Goal: Contribute content: Contribute content

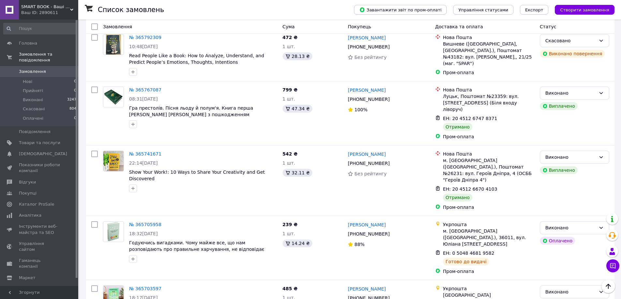
scroll to position [945, 0]
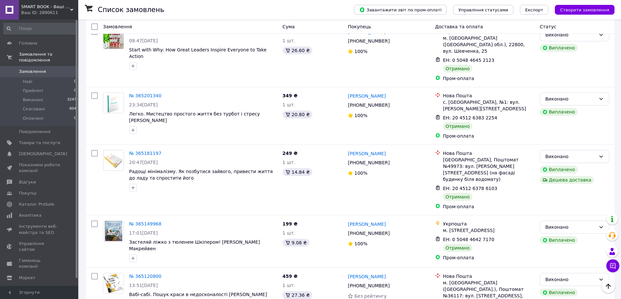
scroll to position [960, 0]
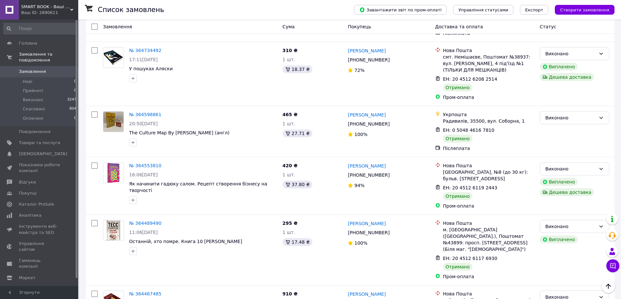
scroll to position [973, 0]
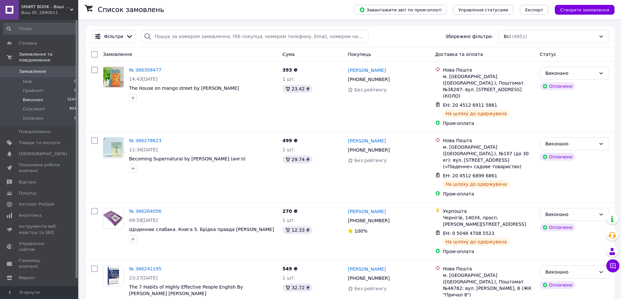
click at [49, 96] on li "Виконані 3247" at bounding box center [40, 99] width 80 height 9
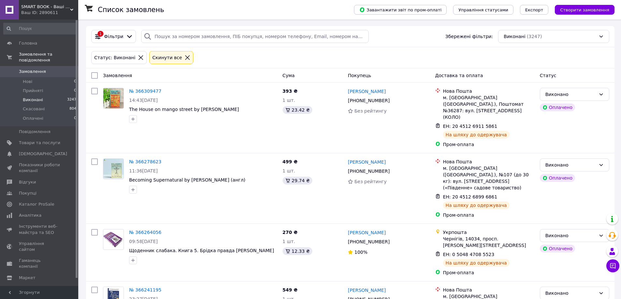
click at [54, 69] on span "Замовлення" at bounding box center [39, 72] width 41 height 6
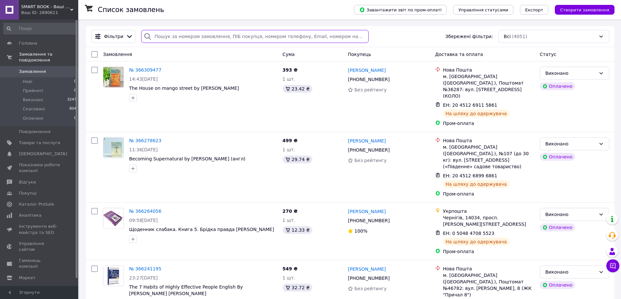
click at [167, 38] on input "search" at bounding box center [254, 36] width 227 height 13
type input "м"
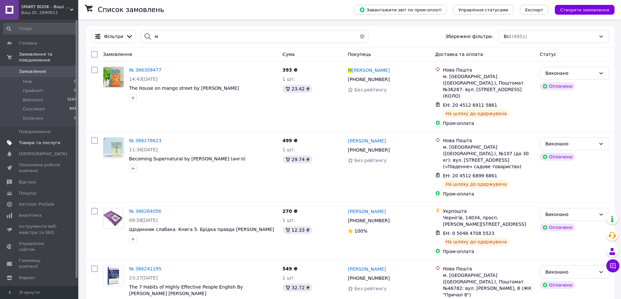
click at [46, 140] on span "Товари та послуги" at bounding box center [39, 143] width 41 height 6
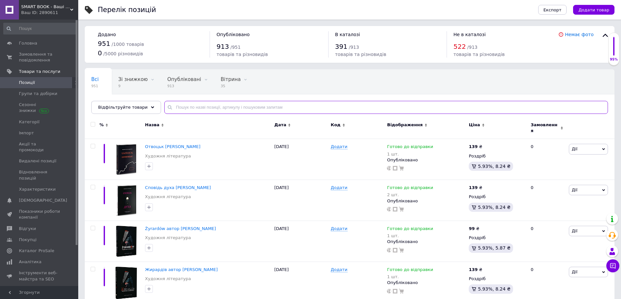
click at [198, 108] on input "text" at bounding box center [385, 107] width 443 height 13
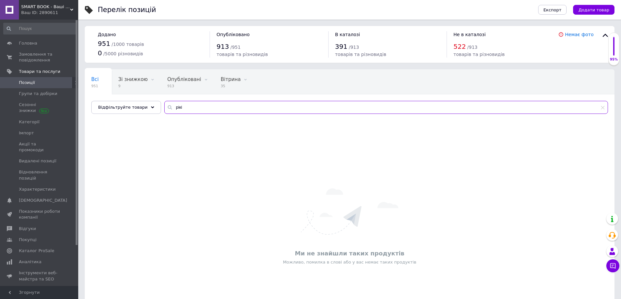
click at [191, 110] on input "рікі" at bounding box center [385, 107] width 443 height 13
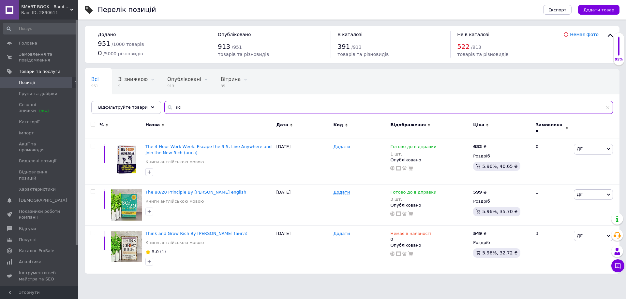
click at [191, 110] on input "rici" at bounding box center [388, 107] width 448 height 13
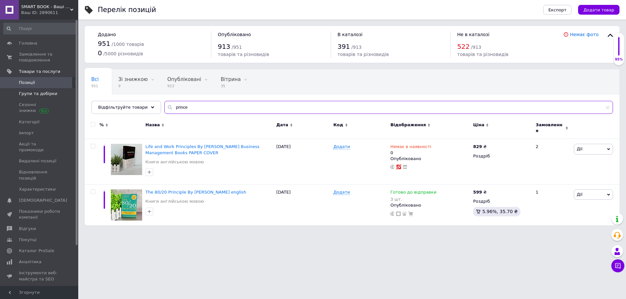
drag, startPoint x: 191, startPoint y: 107, endPoint x: 0, endPoint y: 97, distance: 191.2
click at [0, 97] on div "SMART BOOK - Ваші улюблені книги Ваш ID: 2890611 Сайт SMART BOOK - Ваші улюблен…" at bounding box center [313, 116] width 626 height 232
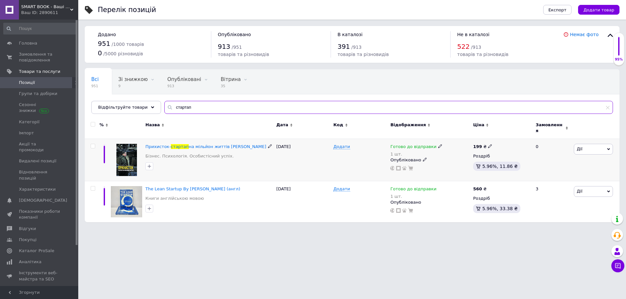
type input "стартап"
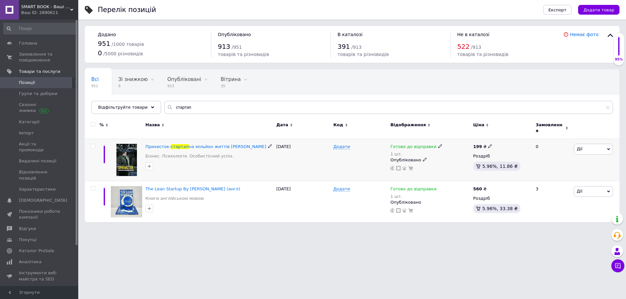
click at [578, 147] on span "Дії" at bounding box center [579, 149] width 6 height 5
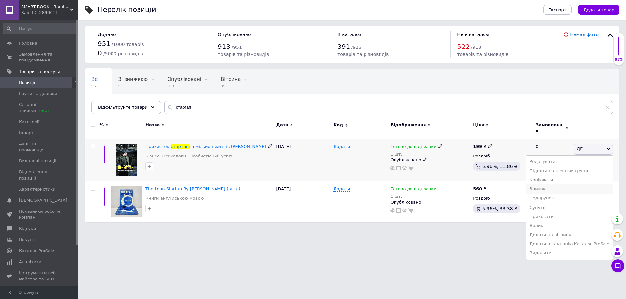
click at [566, 186] on li "Знижка" at bounding box center [569, 189] width 86 height 9
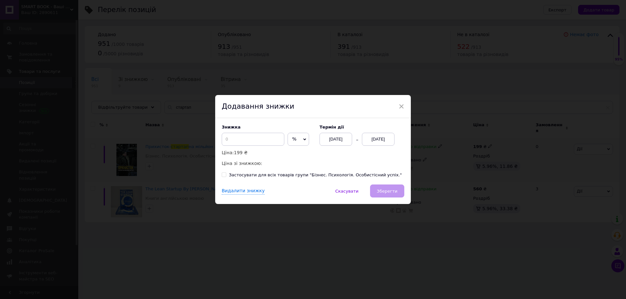
click at [230, 133] on div "Знижка % ₴ Ціна: 199 ₴ Ціна зі знижкою:" at bounding box center [267, 146] width 91 height 42
click at [230, 136] on input at bounding box center [253, 139] width 63 height 13
type input "30"
click at [383, 138] on div "[DATE]" at bounding box center [378, 139] width 33 height 13
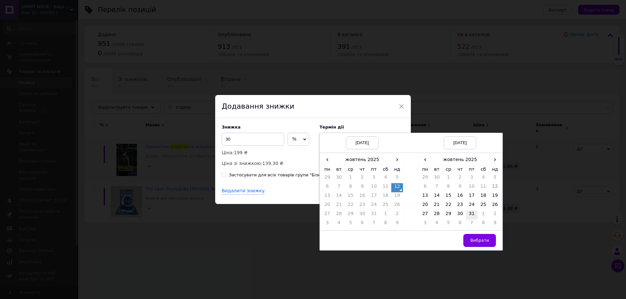
click at [468, 218] on td "31" at bounding box center [472, 215] width 12 height 9
click at [477, 240] on span "Вибрати" at bounding box center [479, 240] width 19 height 5
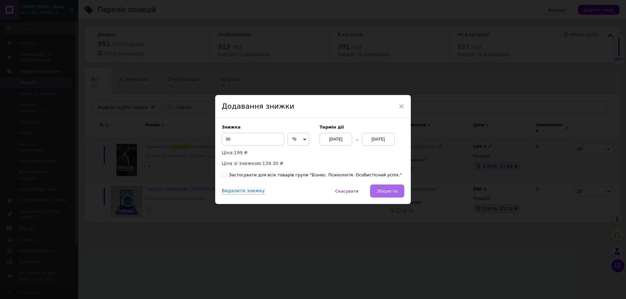
click at [383, 191] on span "Зберегти" at bounding box center [387, 191] width 21 height 5
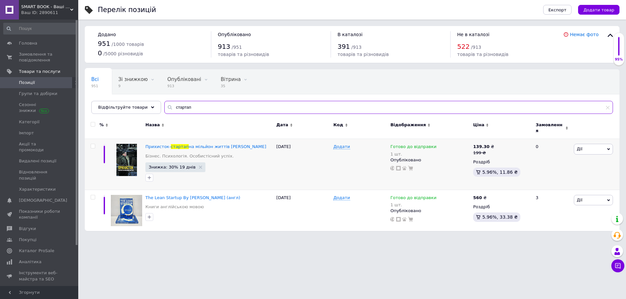
click at [184, 108] on input "стартап" at bounding box center [388, 107] width 448 height 13
click at [184, 107] on input "стартап" at bounding box center [388, 107] width 448 height 13
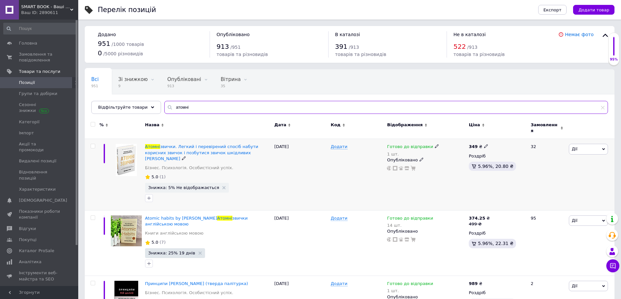
type input "атомні"
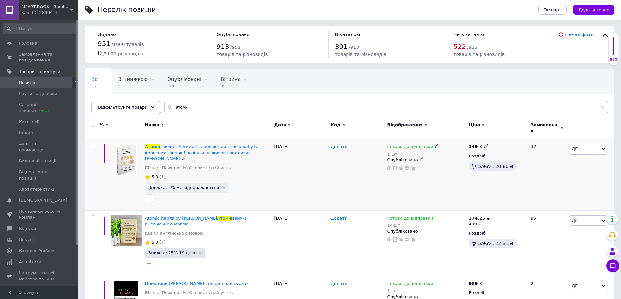
click at [594, 144] on span "Дії" at bounding box center [588, 149] width 39 height 10
click at [562, 187] on li "Знижка" at bounding box center [564, 189] width 86 height 9
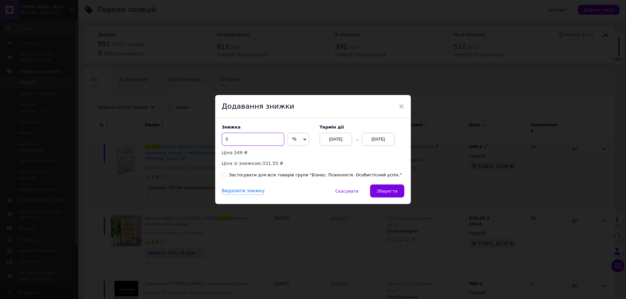
click at [248, 138] on input "5" at bounding box center [253, 139] width 63 height 13
type input "15"
click at [376, 140] on div "[DATE]" at bounding box center [378, 139] width 33 height 13
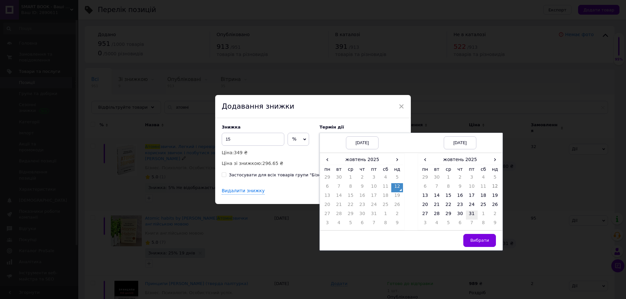
click at [474, 218] on td "31" at bounding box center [472, 215] width 12 height 9
click at [489, 247] on button "Вибрати" at bounding box center [479, 240] width 33 height 13
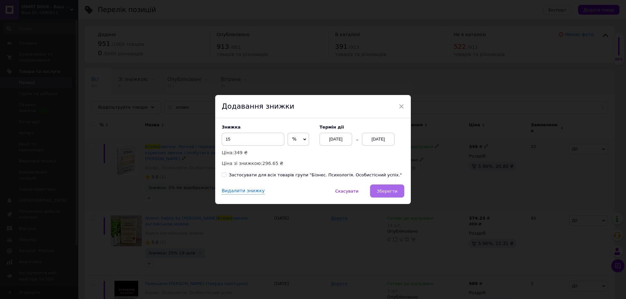
click at [389, 193] on span "Зберегти" at bounding box center [387, 191] width 21 height 5
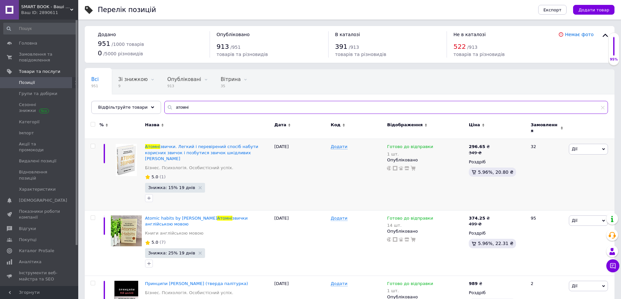
click at [230, 108] on input "атомні" at bounding box center [385, 107] width 443 height 13
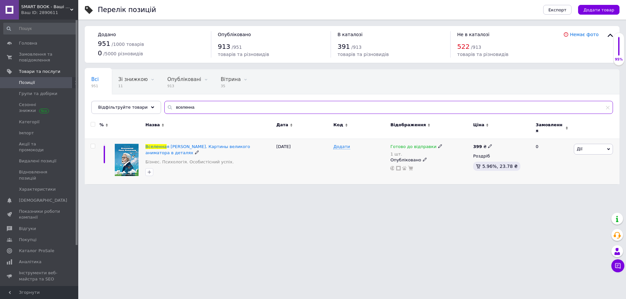
type input "вселенна"
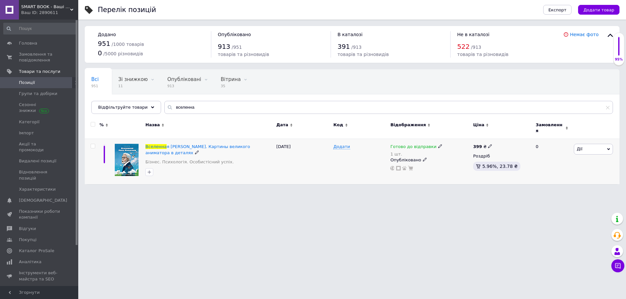
click at [582, 145] on span "Дії" at bounding box center [592, 149] width 39 height 10
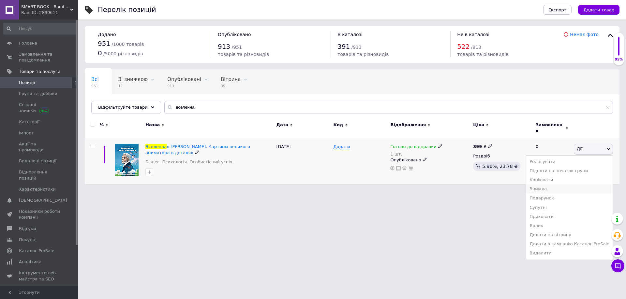
click at [565, 185] on li "Знижка" at bounding box center [569, 189] width 86 height 9
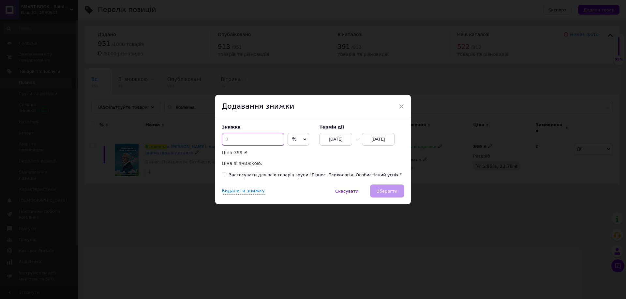
click at [250, 135] on input at bounding box center [253, 139] width 63 height 13
type input "20"
click at [385, 141] on div "[DATE]" at bounding box center [378, 139] width 33 height 13
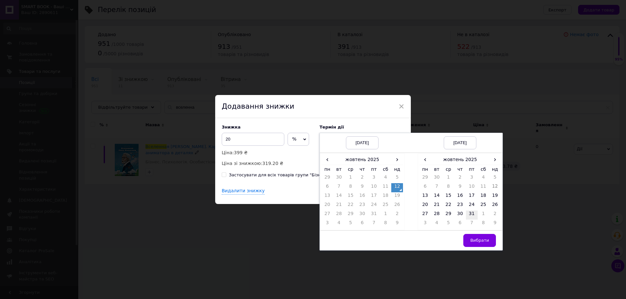
click at [472, 219] on td "31" at bounding box center [472, 215] width 12 height 9
click at [486, 245] on button "Вибрати" at bounding box center [479, 240] width 33 height 13
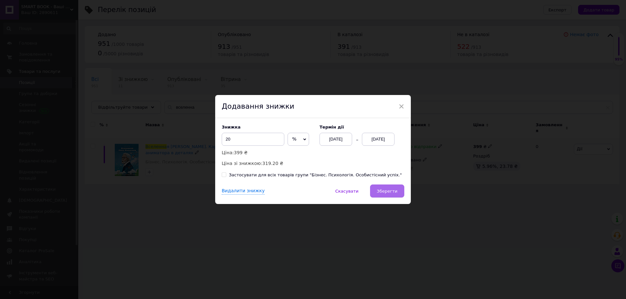
click at [386, 192] on span "Зберегти" at bounding box center [387, 191] width 21 height 5
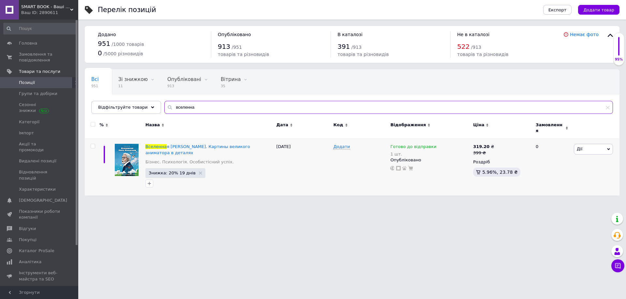
click at [183, 112] on input "вселенна" at bounding box center [388, 107] width 448 height 13
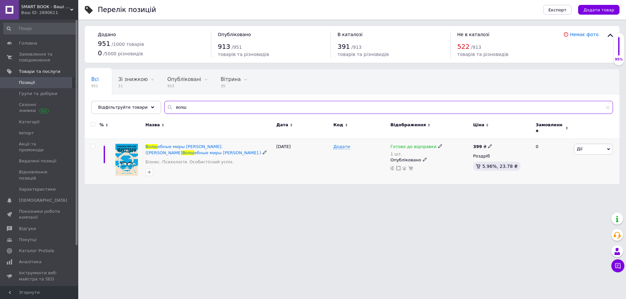
type input "волш"
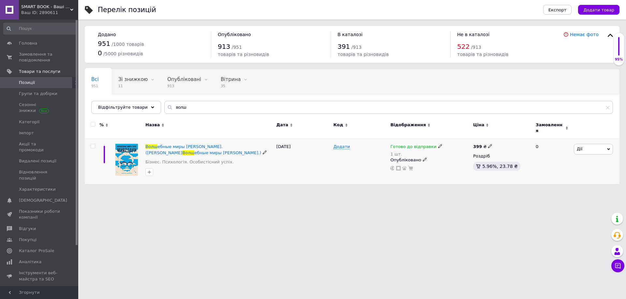
click at [585, 146] on span "Дії" at bounding box center [592, 149] width 39 height 10
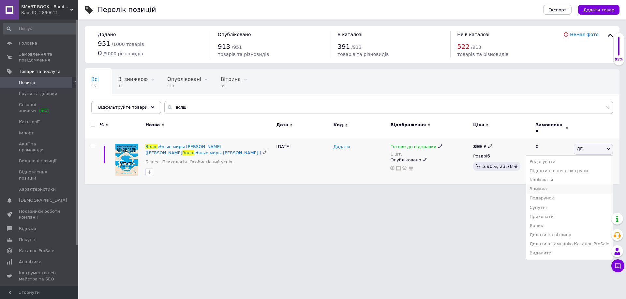
click at [559, 185] on li "Знижка" at bounding box center [569, 189] width 86 height 9
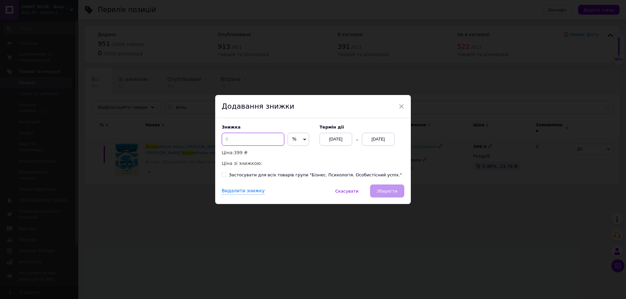
click at [261, 136] on input at bounding box center [253, 139] width 63 height 13
type input "20"
click at [372, 142] on div "[DATE]" at bounding box center [378, 139] width 33 height 13
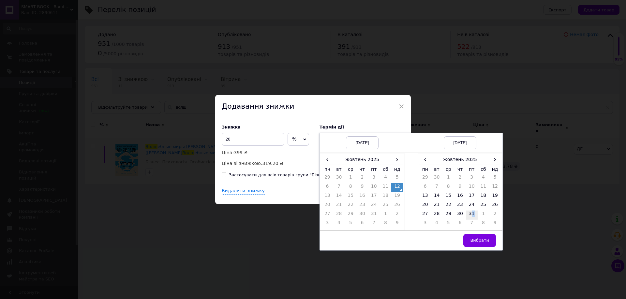
click at [472, 213] on td "31" at bounding box center [472, 215] width 12 height 9
click at [476, 239] on span "Вибрати" at bounding box center [479, 240] width 19 height 5
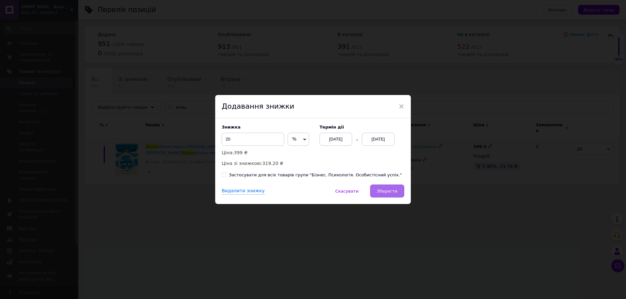
click at [388, 195] on button "Зберегти" at bounding box center [387, 191] width 34 height 13
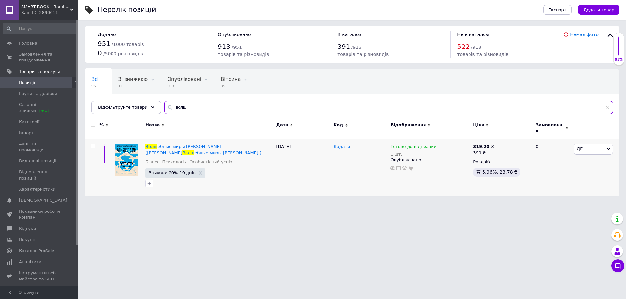
click at [221, 113] on input "волш" at bounding box center [388, 107] width 448 height 13
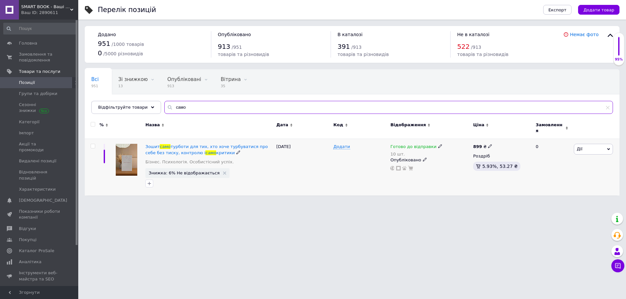
type input "само"
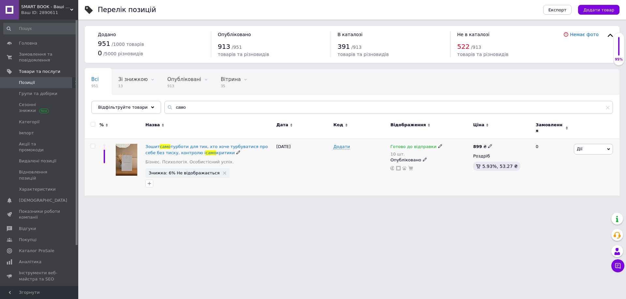
click at [582, 146] on span "Дії" at bounding box center [592, 149] width 39 height 10
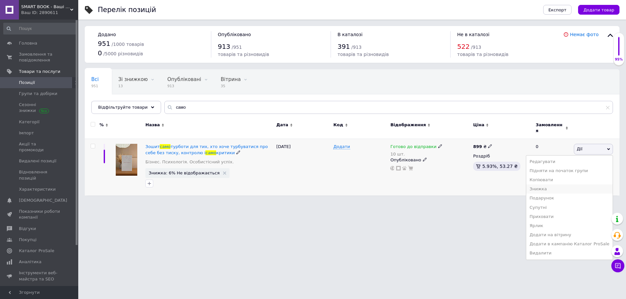
click at [550, 185] on li "Знижка" at bounding box center [569, 189] width 86 height 9
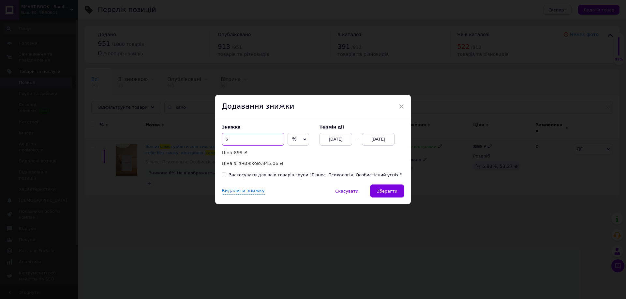
click at [249, 138] on input "6" at bounding box center [253, 139] width 63 height 13
type input "10"
click at [371, 141] on div "[DATE]" at bounding box center [378, 139] width 33 height 13
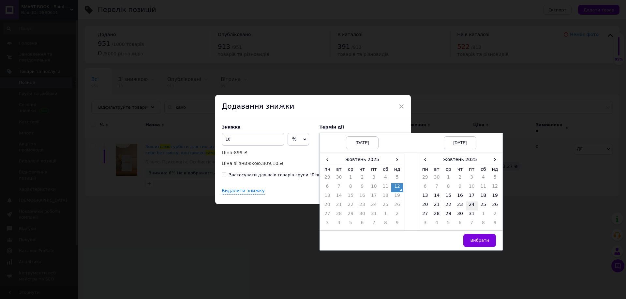
click at [471, 209] on td "24" at bounding box center [472, 206] width 12 height 9
click at [471, 214] on td "31" at bounding box center [472, 215] width 12 height 9
click at [488, 242] on button "Вибрати" at bounding box center [479, 240] width 33 height 13
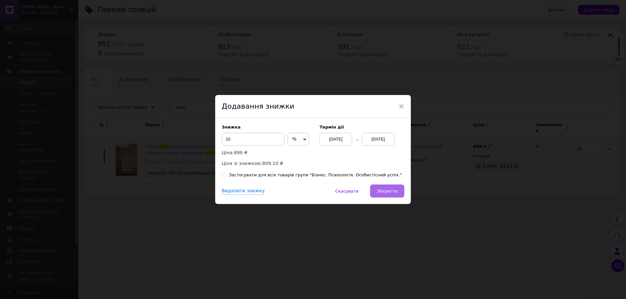
click at [395, 193] on span "Зберегти" at bounding box center [387, 191] width 21 height 5
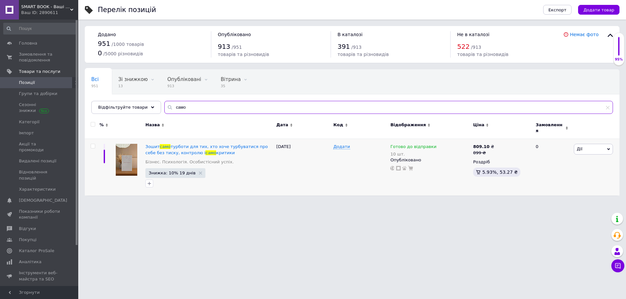
click at [245, 109] on input "само" at bounding box center [388, 107] width 448 height 13
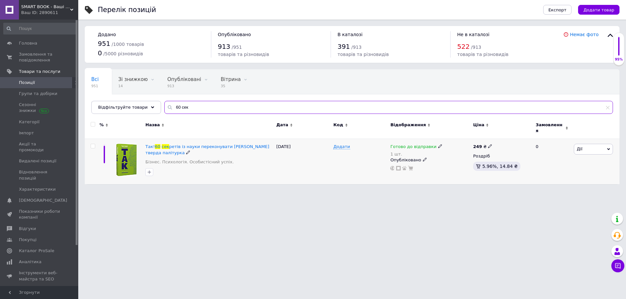
type input "60 сек"
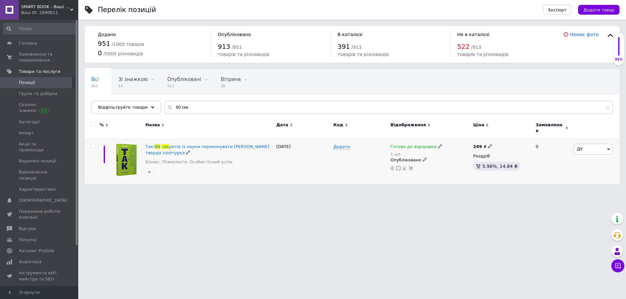
click at [587, 146] on span "Дії" at bounding box center [592, 149] width 39 height 10
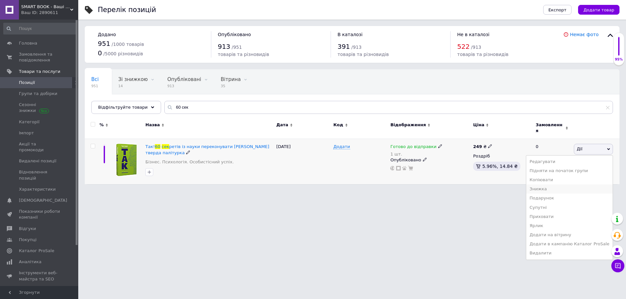
click at [543, 185] on li "Знижка" at bounding box center [569, 189] width 86 height 9
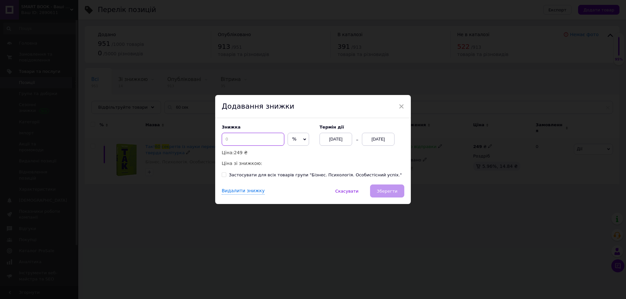
click at [255, 146] on input at bounding box center [253, 139] width 63 height 13
type input "15"
click at [371, 138] on div "[DATE]" at bounding box center [378, 139] width 33 height 13
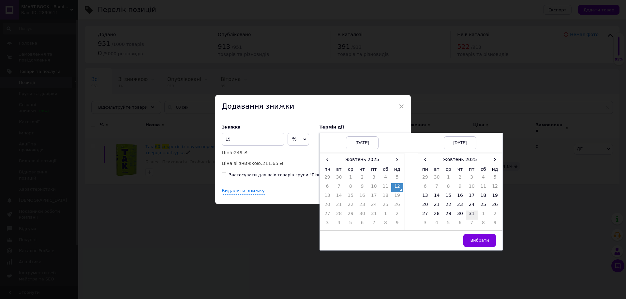
click at [474, 212] on td "31" at bounding box center [472, 215] width 12 height 9
click at [492, 242] on button "Вибрати" at bounding box center [479, 240] width 33 height 13
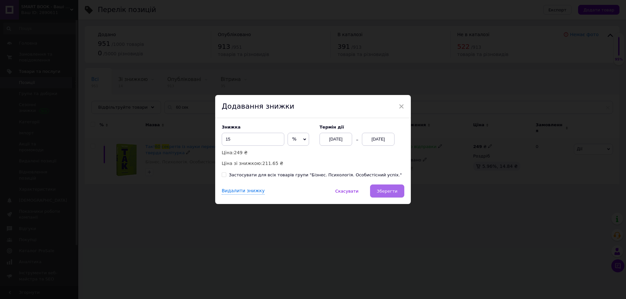
click at [379, 191] on span "Зберегти" at bounding box center [387, 191] width 21 height 5
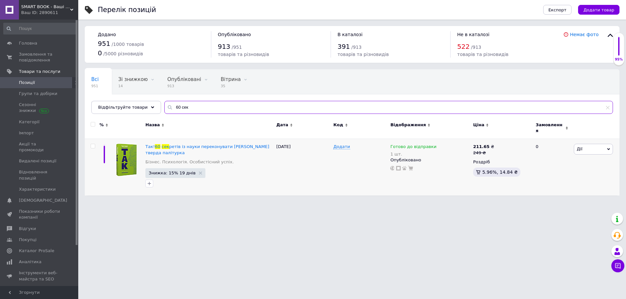
drag, startPoint x: 216, startPoint y: 108, endPoint x: 4, endPoint y: 82, distance: 213.6
click at [4, 80] on div "SMART BOOK - Ваші улюблені книги Ваш ID: 2890611 Сайт SMART BOOK - Ваші улюблен…" at bounding box center [313, 101] width 626 height 202
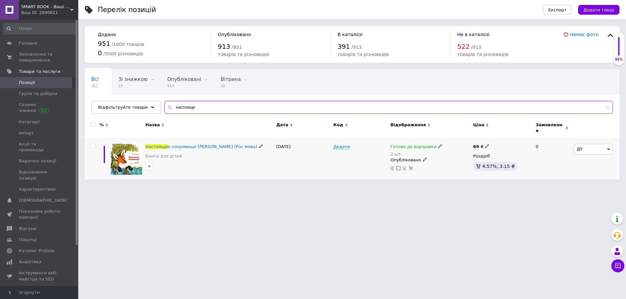
type input "настояще"
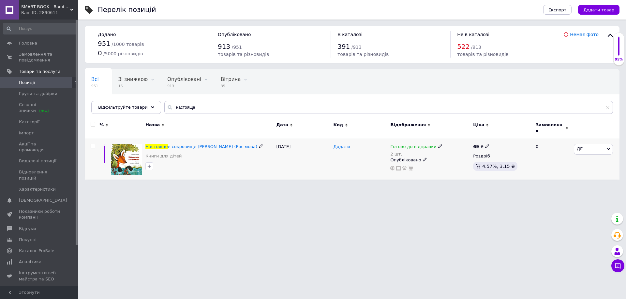
click at [587, 147] on span "Дії" at bounding box center [592, 149] width 39 height 10
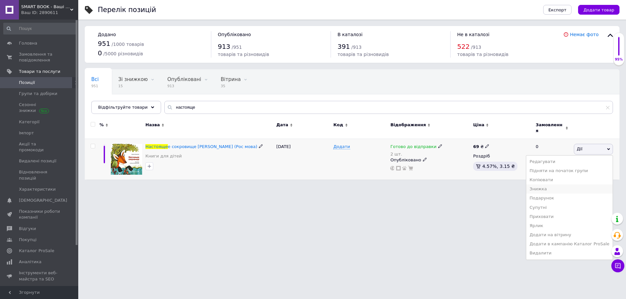
click at [566, 185] on li "Знижка" at bounding box center [569, 189] width 86 height 9
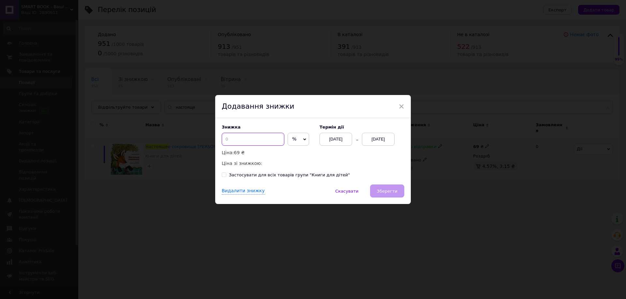
click at [258, 137] on input at bounding box center [253, 139] width 63 height 13
type input "40"
click at [380, 145] on div "[DATE]" at bounding box center [378, 139] width 33 height 13
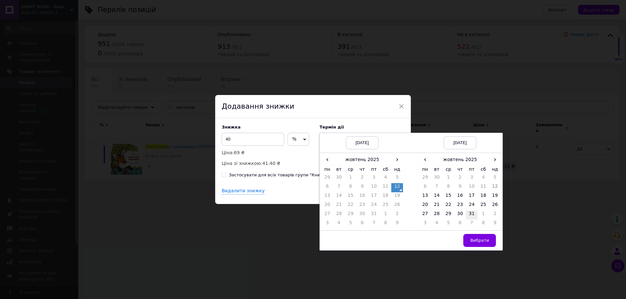
click at [468, 213] on td "31" at bounding box center [472, 215] width 12 height 9
click at [496, 163] on span "›" at bounding box center [495, 159] width 12 height 9
click at [429, 160] on span "‹" at bounding box center [425, 159] width 12 height 9
click at [449, 212] on td "26" at bounding box center [448, 215] width 12 height 9
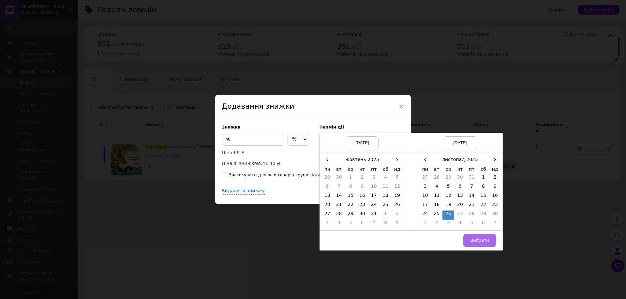
click at [475, 239] on span "Вибрати" at bounding box center [479, 240] width 19 height 5
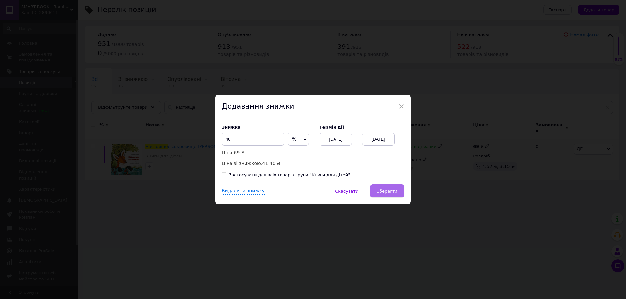
click at [394, 193] on span "Зберегти" at bounding box center [387, 191] width 21 height 5
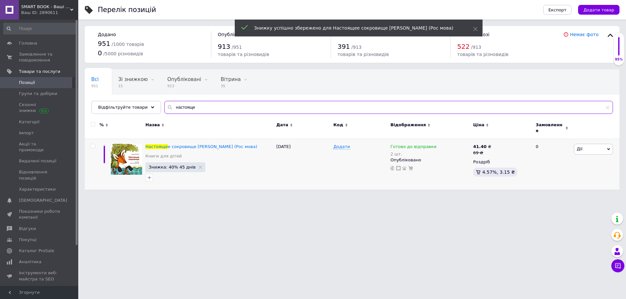
click at [213, 106] on input "настояще" at bounding box center [388, 107] width 448 height 13
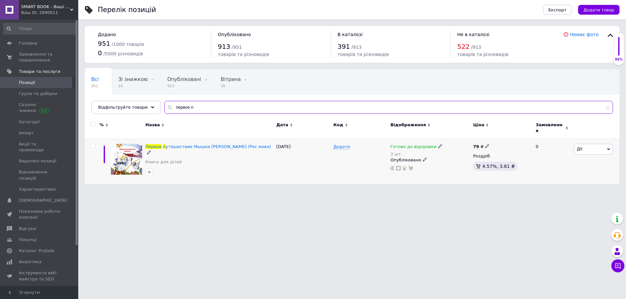
type input "первое п"
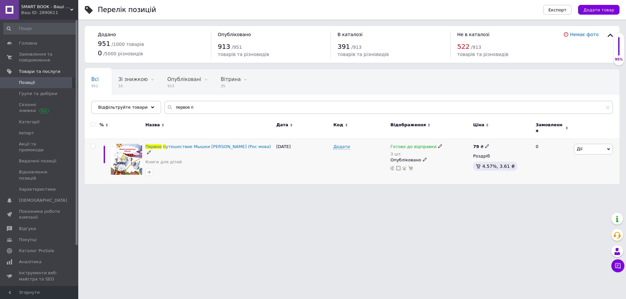
click at [586, 145] on span "Дії" at bounding box center [592, 149] width 39 height 10
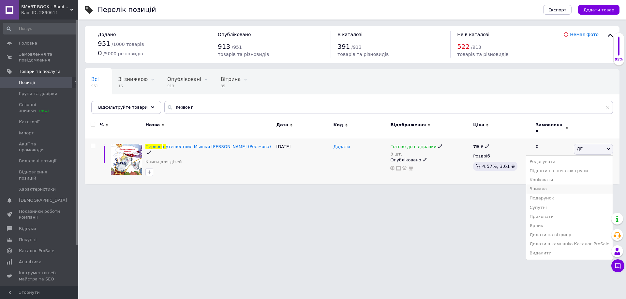
click at [566, 185] on li "Знижка" at bounding box center [569, 189] width 86 height 9
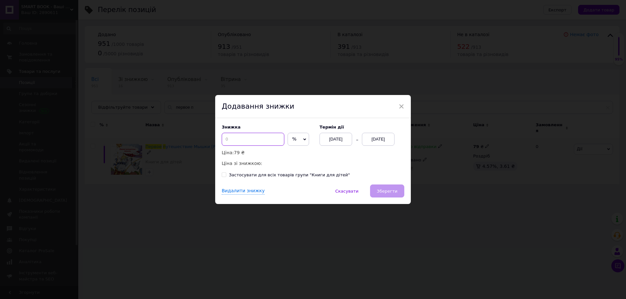
click at [259, 138] on input at bounding box center [253, 139] width 63 height 13
type input "30"
click at [383, 143] on div "[DATE]" at bounding box center [378, 139] width 33 height 13
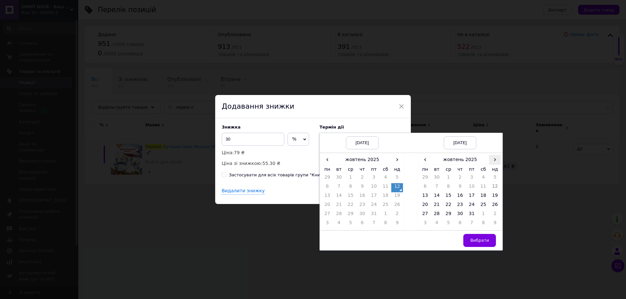
click at [497, 159] on span "›" at bounding box center [495, 159] width 12 height 9
click at [422, 162] on span "‹" at bounding box center [425, 159] width 12 height 9
click at [450, 215] on td "26" at bounding box center [448, 215] width 12 height 9
click at [488, 243] on button "Вибрати" at bounding box center [479, 240] width 33 height 13
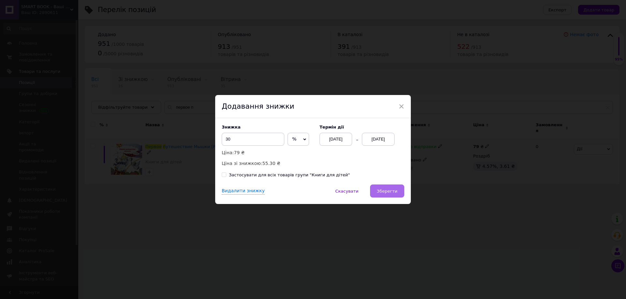
click at [391, 191] on span "Зберегти" at bounding box center [387, 191] width 21 height 5
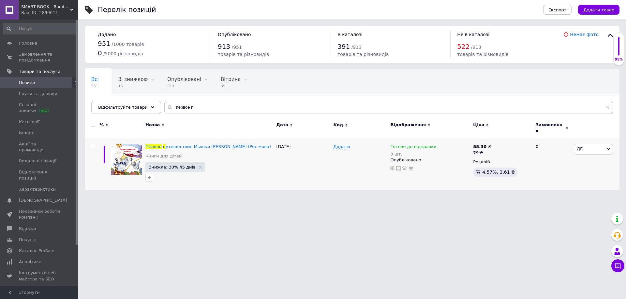
click at [57, 86] on link "Позиції" at bounding box center [40, 82] width 80 height 11
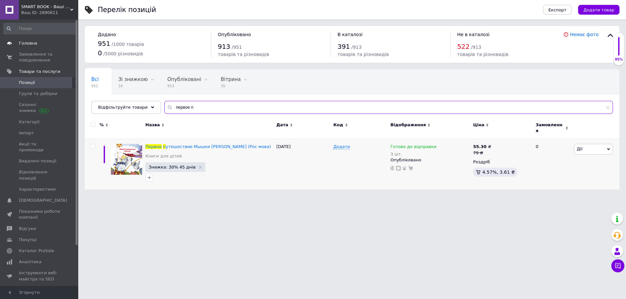
drag, startPoint x: 202, startPoint y: 107, endPoint x: 0, endPoint y: 40, distance: 212.6
click at [0, 40] on div "SMART BOOK - Ваші улюблені книги Ваш ID: 2890611 Сайт SMART BOOK - Ваші улюблен…" at bounding box center [313, 98] width 626 height 196
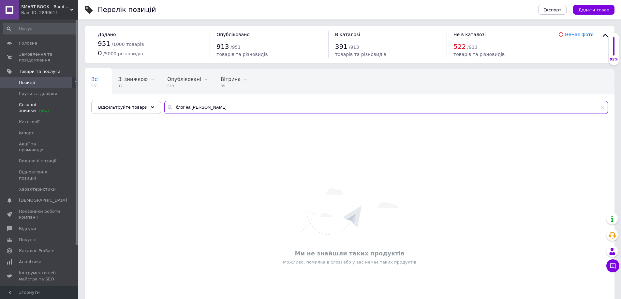
drag, startPoint x: 198, startPoint y: 109, endPoint x: 74, endPoint y: 99, distance: 124.9
click at [74, 99] on div "SMART BOOK - Ваші улюблені книги Ваш ID: 2890611 Сайт SMART BOOK - Ваші улюблен…" at bounding box center [310, 171] width 621 height 343
type input "голлив"
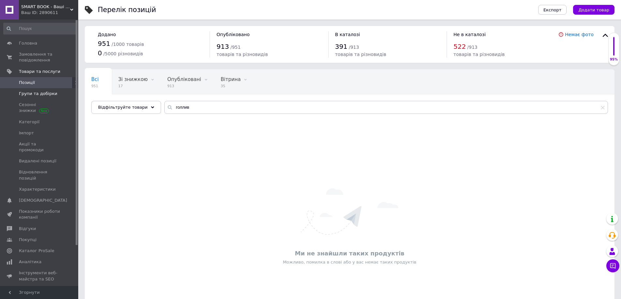
click at [40, 98] on link "Групи та добірки" at bounding box center [40, 93] width 80 height 11
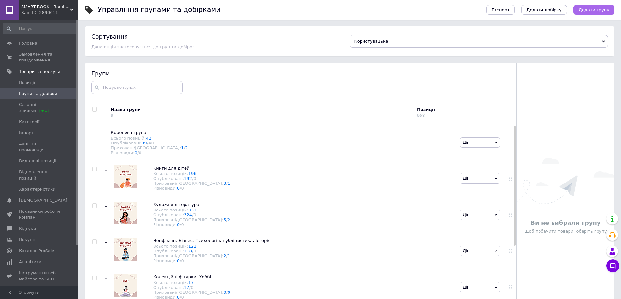
click at [592, 7] on span "Додати групу" at bounding box center [593, 9] width 31 height 5
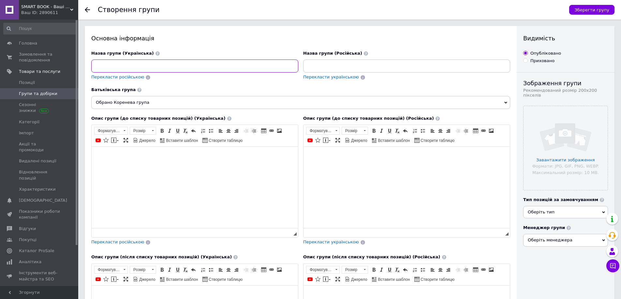
click at [187, 65] on input at bounding box center [194, 66] width 207 height 13
drag, startPoint x: 225, startPoint y: 62, endPoint x: 0, endPoint y: 15, distance: 229.4
click at [0, 15] on div "SMART BOOK - Ваші улюблені книги Ваш ID: 2890611 Сайт SMART BOOK - Ваші улюблен…" at bounding box center [310, 262] width 621 height 524
type input "Уцінка (Букіністика, книги з пошкодженнями)"
click at [362, 63] on input at bounding box center [406, 66] width 207 height 13
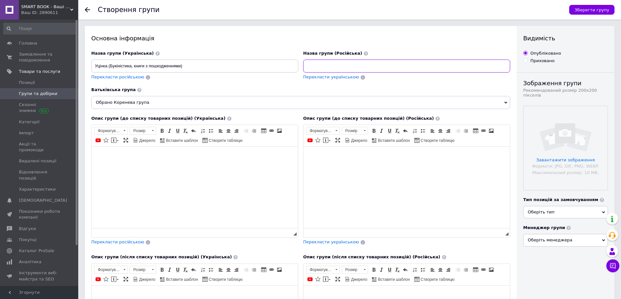
paste input "Уцінка (Букіністика, книги з пошкодженнями)"
type input "Уцінка (Букіністика, книги з пошкодженнями)"
click at [178, 167] on html at bounding box center [195, 157] width 206 height 20
drag, startPoint x: 225, startPoint y: 67, endPoint x: 51, endPoint y: 38, distance: 176.8
click at [45, 35] on div "SMART BOOK - Ваші улюблені книги Ваш ID: 2890611 Сайт SMART BOOK - Ваші улюблен…" at bounding box center [310, 262] width 621 height 524
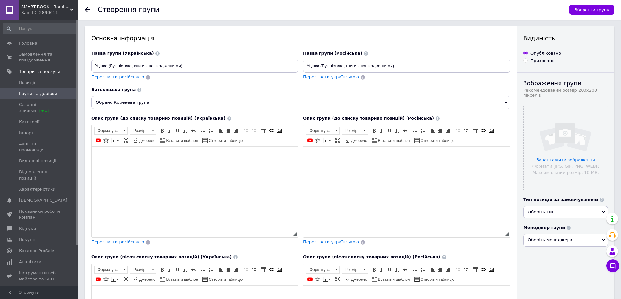
click at [190, 160] on body "Редактор, EFD60032-7DE2-4903-B223-683136893EFD" at bounding box center [194, 156] width 193 height 7
click at [373, 167] on html at bounding box center [406, 157] width 206 height 20
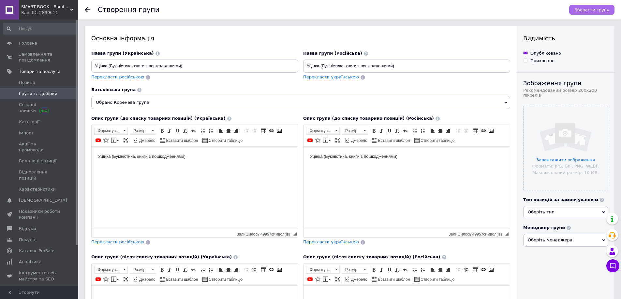
click at [602, 8] on span "Зберегти групу" at bounding box center [591, 9] width 35 height 5
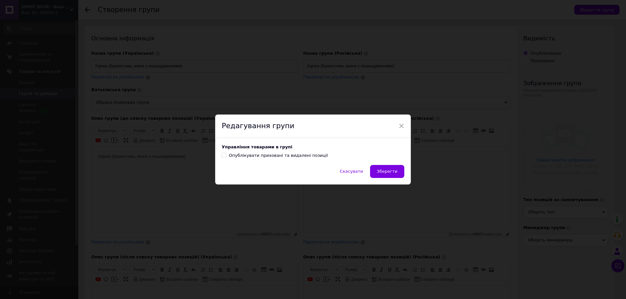
click at [384, 169] on span "Зберегти" at bounding box center [387, 171] width 21 height 5
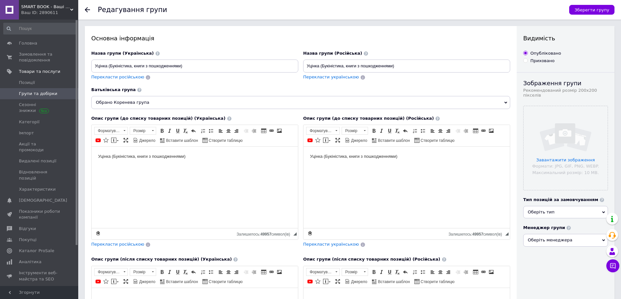
click at [41, 92] on span "Групи та добірки" at bounding box center [38, 94] width 38 height 6
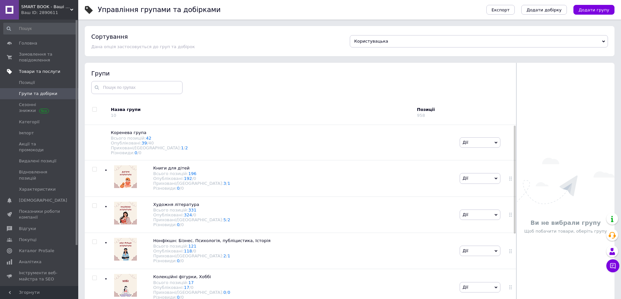
click at [50, 74] on span "Товари та послуги" at bounding box center [39, 72] width 41 height 6
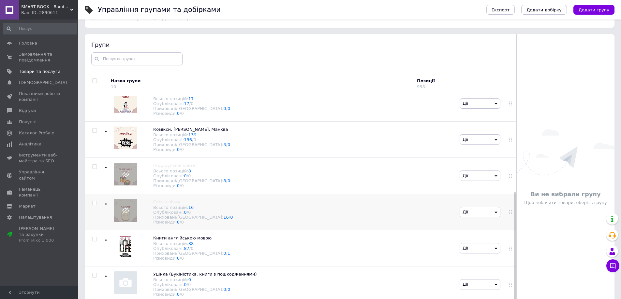
scroll to position [37, 0]
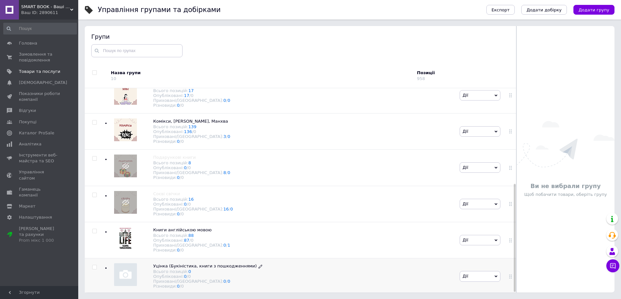
click at [185, 264] on span "Уцінка (Букіністика, книги з пошкодженнями)" at bounding box center [205, 266] width 104 height 5
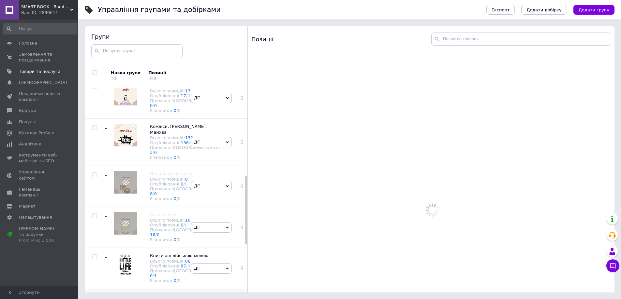
scroll to position [260, 0]
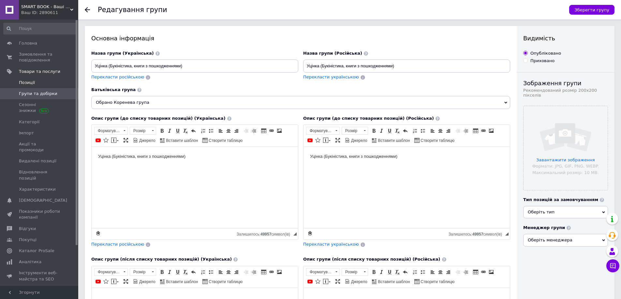
click at [34, 81] on span "Позиції" at bounding box center [39, 83] width 41 height 6
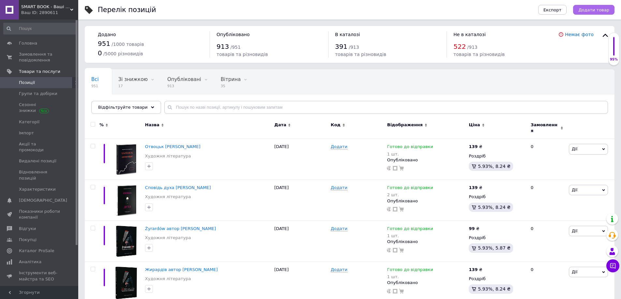
click at [590, 5] on button "Додати товар" at bounding box center [593, 10] width 41 height 10
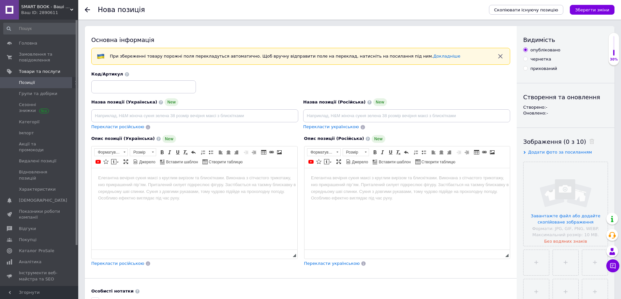
click at [599, 146] on div "Зображення (0 з 10) Додати фото за посиланням Завантажте файл або додайте скопі…" at bounding box center [565, 236] width 85 height 196
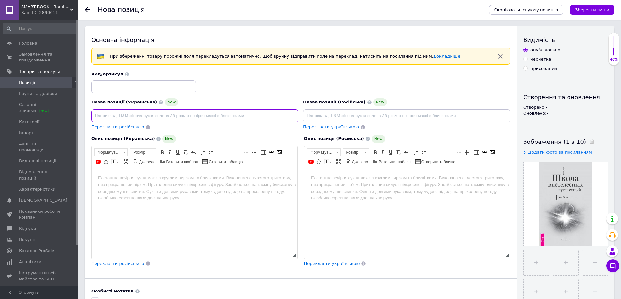
click at [206, 111] on input at bounding box center [194, 115] width 207 height 13
paste input "ШКОЛА ВНЕТЕЛЕСНЫХ ПУТЕШЕСТВИЙ"
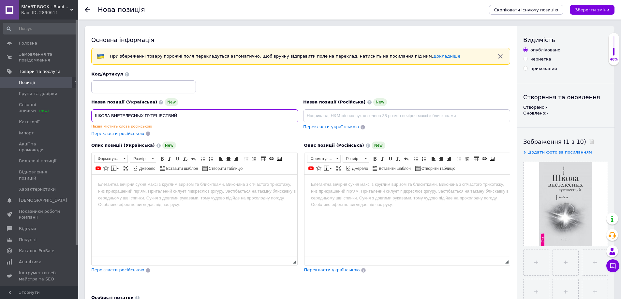
paste input "[PERSON_NAME]"
drag, startPoint x: 234, startPoint y: 116, endPoint x: 0, endPoint y: 86, distance: 235.9
type input "ШКОЛА ВНЕТЕЛЕСНЫХ ПУТЕШЕСТВИЙ [PERSON_NAME] (рос мова)"
click at [325, 118] on input at bounding box center [406, 115] width 207 height 13
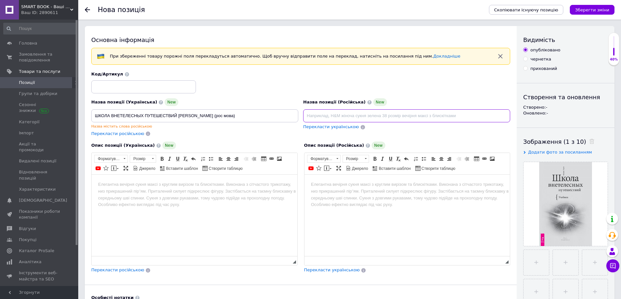
paste input "ШКОЛА ВНЕТЕЛЕСНЫХ ПУТЕШЕСТВИЙ [PERSON_NAME] (рос мова)"
type input "ШКОЛА ВНЕТЕЛЕСНЫХ ПУТЕШЕСТВИЙ [PERSON_NAME] (рос мова)"
click at [139, 116] on input "ШКОЛА ВНЕТЕЛЕСНЫХ ПУТЕШЕСТВИЙ [PERSON_NAME] (рос мова)" at bounding box center [194, 115] width 207 height 13
type input "ШКОЛА ВНЕТЕЛЕСНиХ ПУТЕШЕСТВИЙ [PERSON_NAME] (рос мова)"
click at [198, 195] on html at bounding box center [195, 185] width 206 height 20
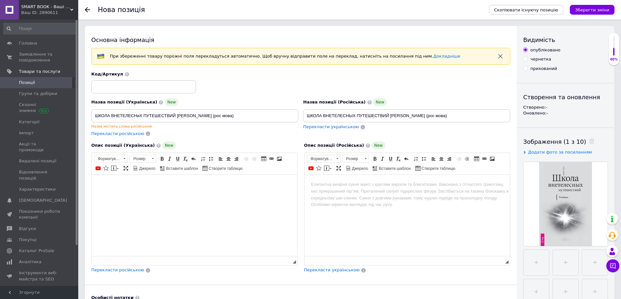
drag, startPoint x: 180, startPoint y: 176, endPoint x: 272, endPoint y: 350, distance: 196.8
click at [180, 176] on html at bounding box center [195, 185] width 206 height 20
click at [164, 195] on html at bounding box center [195, 185] width 206 height 20
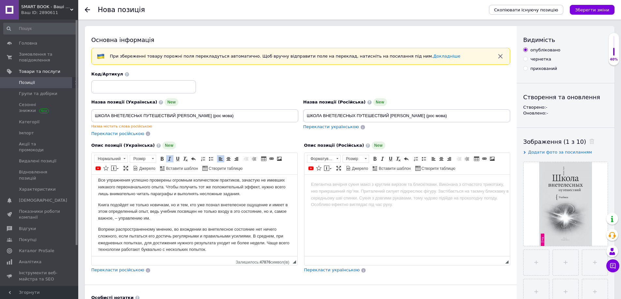
click at [374, 195] on html at bounding box center [407, 185] width 206 height 20
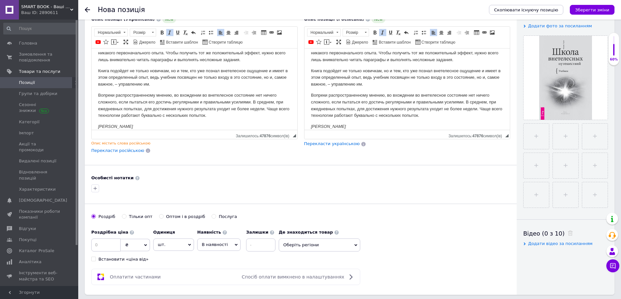
scroll to position [130, 0]
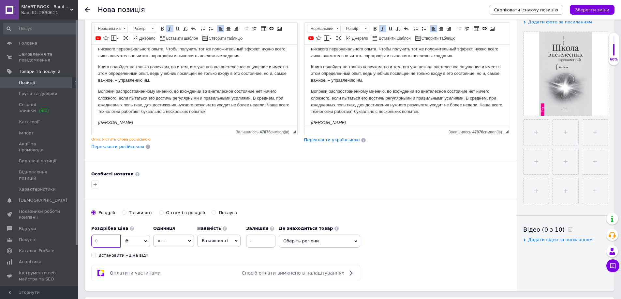
click at [109, 240] on input at bounding box center [105, 241] width 29 height 13
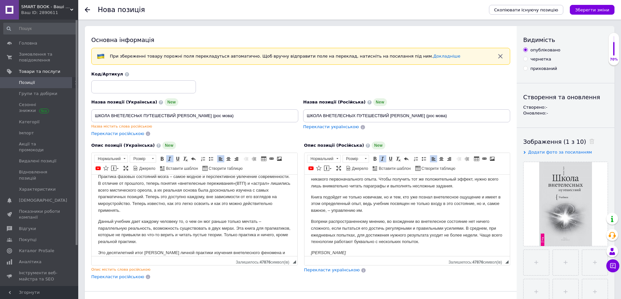
scroll to position [0, 0]
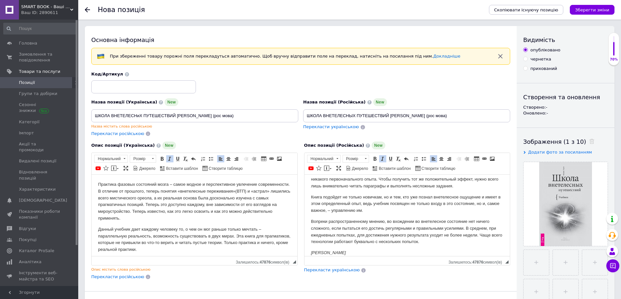
type input "50"
click at [96, 181] on html "Практика фазовых состояний мозга – самое модное и перспективное увлечение совре…" at bounding box center [195, 298] width 206 height 246
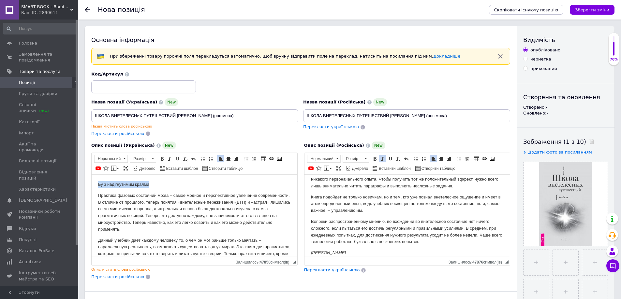
drag, startPoint x: 163, startPoint y: 186, endPoint x: 108, endPoint y: 179, distance: 54.9
click at [92, 176] on html "Бу з надігнутимим краями Практика фазовых состояний мозга – самое модное и перс…" at bounding box center [195, 303] width 206 height 257
click at [151, 187] on p "Бу з надігнутимим краями" at bounding box center [194, 184] width 193 height 7
drag, startPoint x: 151, startPoint y: 187, endPoint x: 52, endPoint y: 167, distance: 100.6
click at [92, 175] on html "Бу з надігнутимим краями Практика фазовых состояний мозга – самое модное и перс…" at bounding box center [195, 303] width 206 height 257
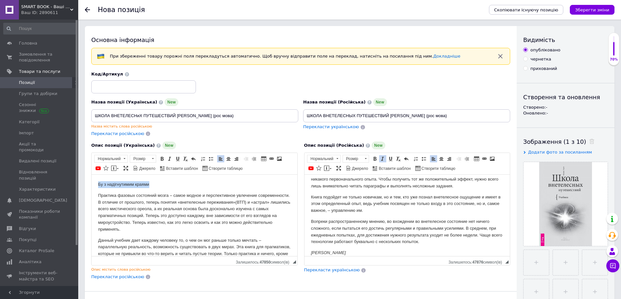
copy p "Бу з надігнутимим краями"
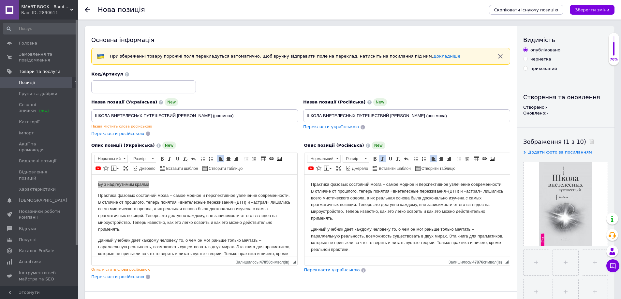
click at [309, 182] on html "Практика фазовых состояний мозга – самое модное и перспективное увлечение совре…" at bounding box center [407, 298] width 206 height 246
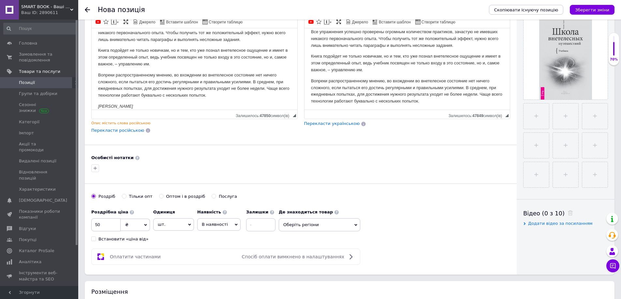
scroll to position [228, 0]
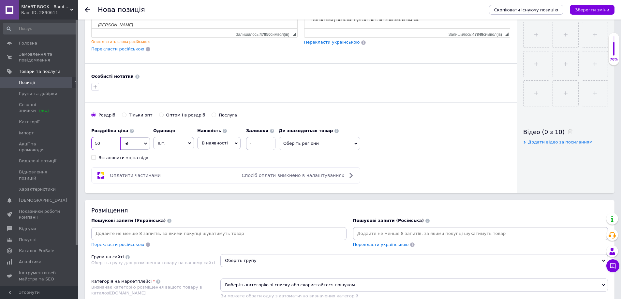
click at [107, 143] on input "50" at bounding box center [105, 143] width 29 height 13
type input "55"
click at [209, 141] on span "В наявності" at bounding box center [215, 143] width 26 height 5
click at [203, 177] on li "Готово до відправки" at bounding box center [218, 184] width 43 height 15
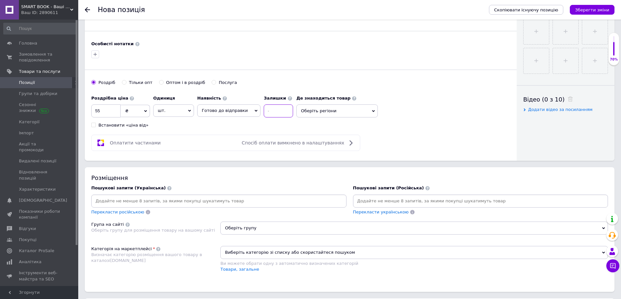
click at [271, 114] on input at bounding box center [278, 111] width 29 height 13
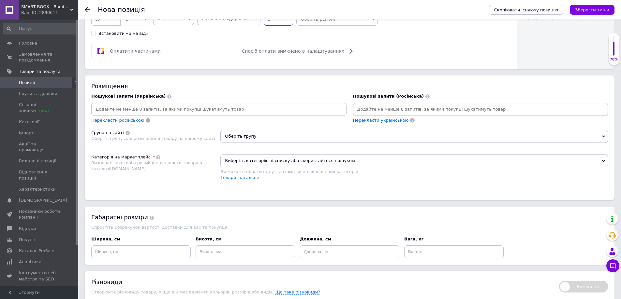
scroll to position [358, 0]
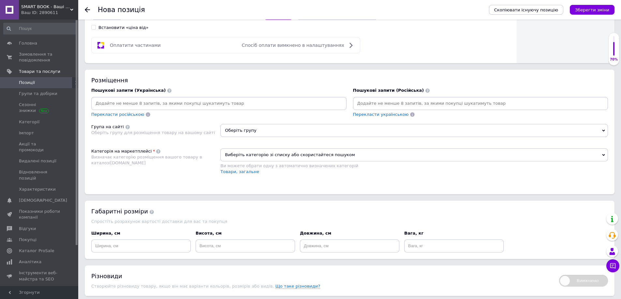
type input "1"
click at [261, 138] on div "Оберіть групу" at bounding box center [413, 133] width 387 height 18
click at [261, 133] on span "Оберіть групу" at bounding box center [413, 130] width 387 height 13
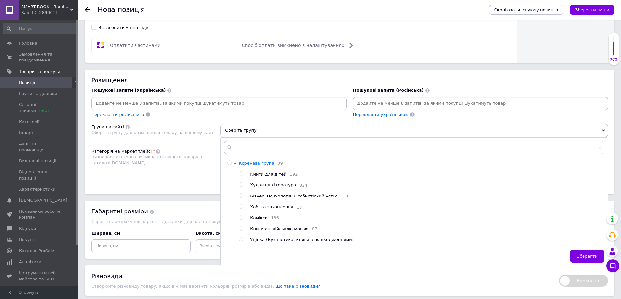
click at [241, 242] on input "radio" at bounding box center [241, 240] width 4 height 4
radio input "true"
click at [592, 257] on span "Зберегти" at bounding box center [587, 256] width 21 height 5
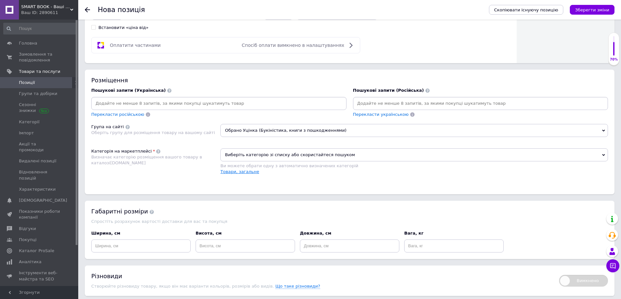
click at [234, 174] on link "Товари, загальне" at bounding box center [239, 171] width 39 height 5
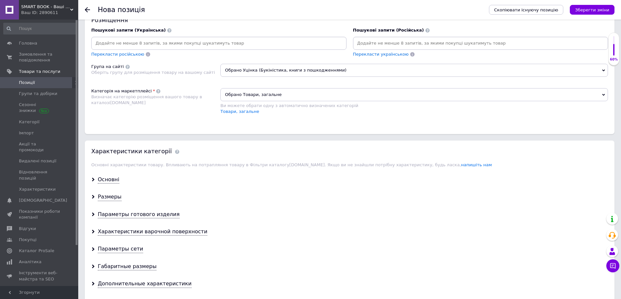
scroll to position [456, 0]
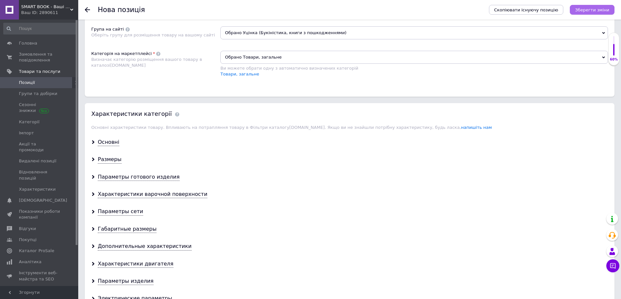
click at [590, 12] on icon "Зберегти зміни" at bounding box center [592, 9] width 34 height 5
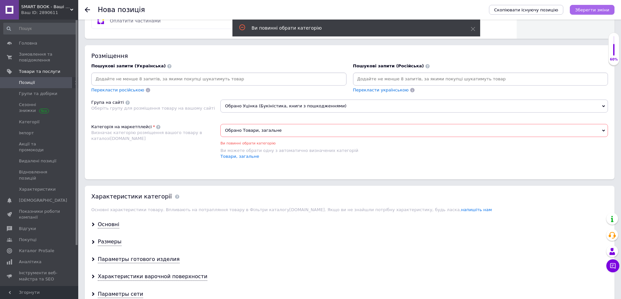
scroll to position [377, 0]
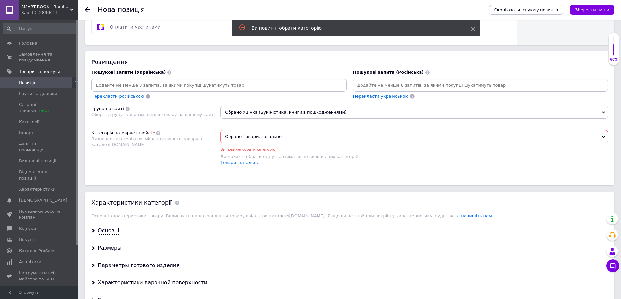
click at [268, 140] on span "Обрано Товари, загальне" at bounding box center [413, 136] width 387 height 13
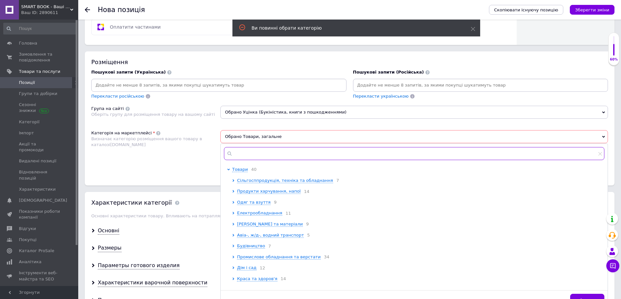
click at [268, 160] on input "text" at bounding box center [414, 153] width 380 height 13
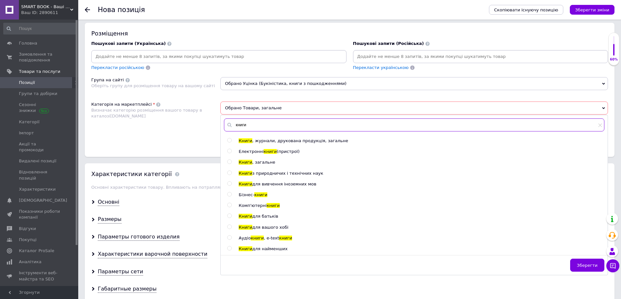
scroll to position [409, 0]
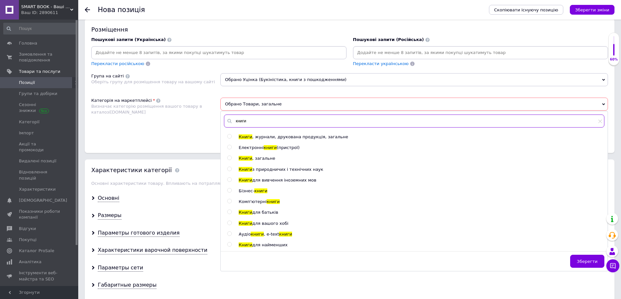
type input "книги"
click at [229, 223] on input "radio" at bounding box center [229, 223] width 4 height 4
radio input "true"
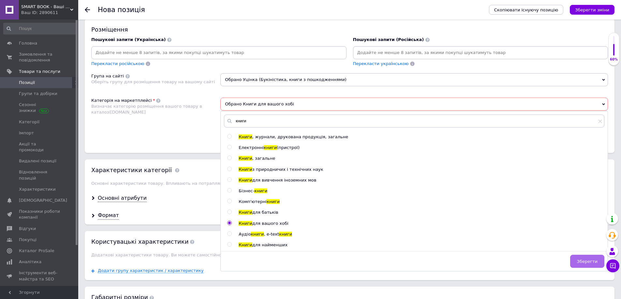
click at [593, 262] on span "Зберегти" at bounding box center [587, 261] width 21 height 5
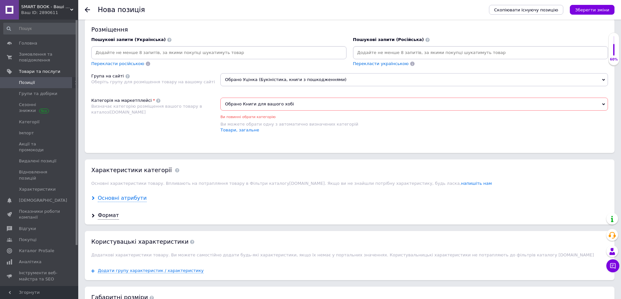
click at [121, 197] on div "Основні атрибути" at bounding box center [122, 198] width 49 height 7
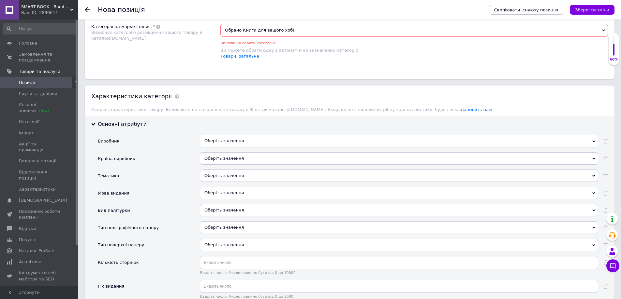
scroll to position [507, 0]
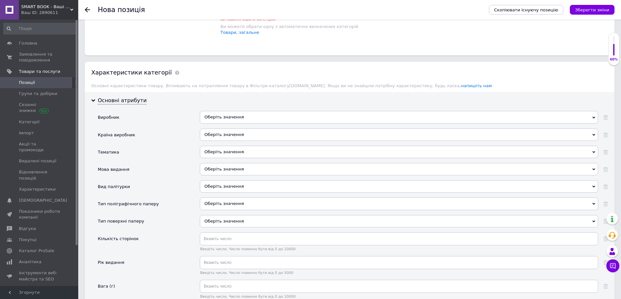
click at [234, 168] on div "Оберіть значення" at bounding box center [399, 169] width 398 height 12
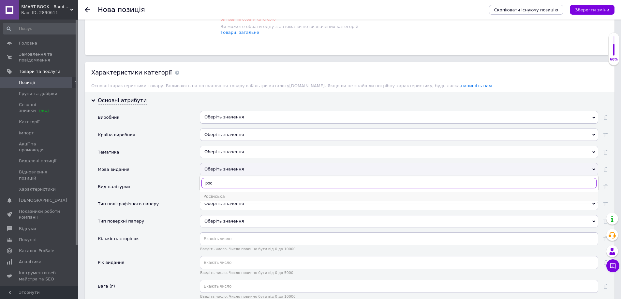
type input "рос"
click at [226, 195] on div "Російська" at bounding box center [398, 197] width 391 height 6
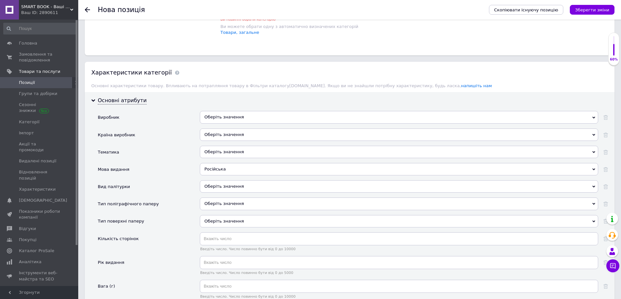
click at [222, 189] on div "Оберіть значення" at bounding box center [399, 187] width 398 height 12
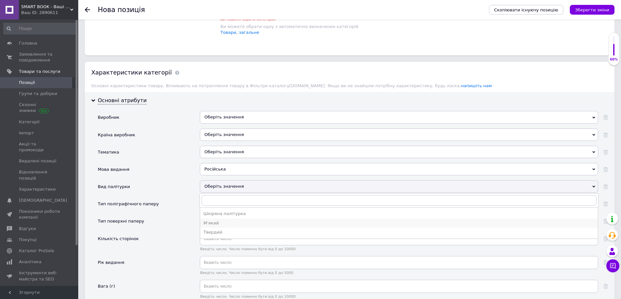
click at [218, 224] on div "М'який" at bounding box center [398, 224] width 391 height 6
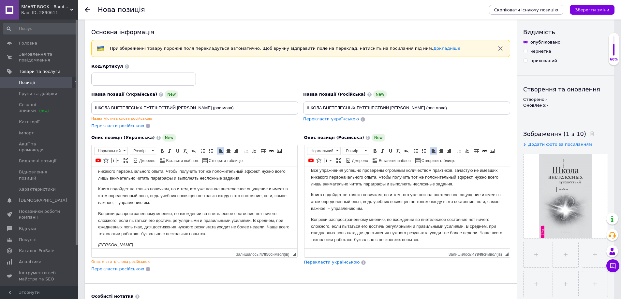
scroll to position [0, 0]
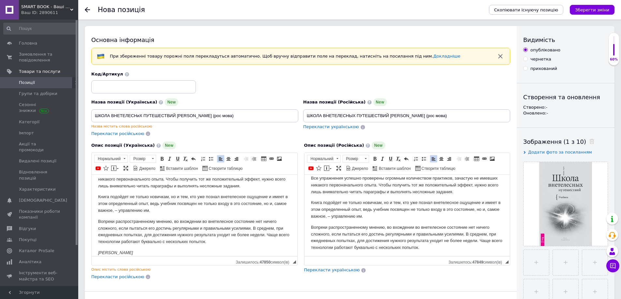
click at [586, 145] on span at bounding box center [590, 141] width 8 height 7
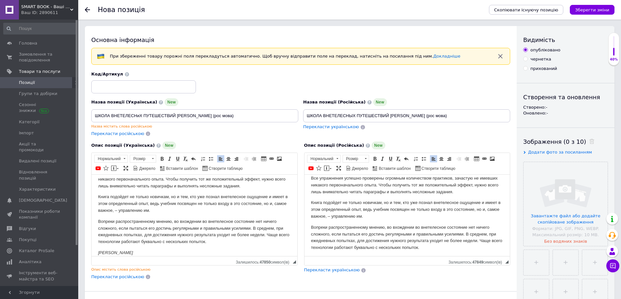
click at [586, 137] on div "Видимість опубліковано чернетка прихований Створення та оновлення Створено: - О…" at bounding box center [565, 224] width 98 height 396
click at [609, 141] on div "Видимість опубліковано чернетка прихований Створення та оновлення Створено: - О…" at bounding box center [565, 224] width 98 height 396
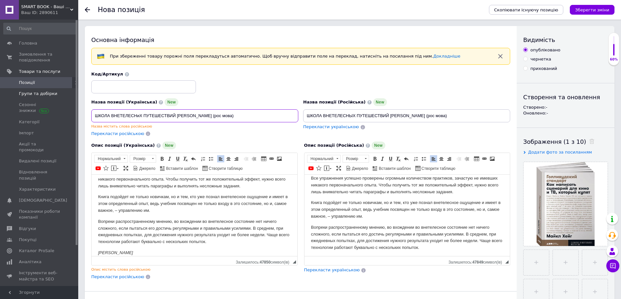
drag, startPoint x: 208, startPoint y: 115, endPoint x: 0, endPoint y: 93, distance: 208.7
paste input "олливудский стандарт. Как написать сценарий для кино и ТВ, который купят"
type input "Голливудский стандарт. Как написать сценарий для кино и ТВ, который купят (рос …"
drag, startPoint x: 415, startPoint y: 114, endPoint x: 67, endPoint y: 89, distance: 349.3
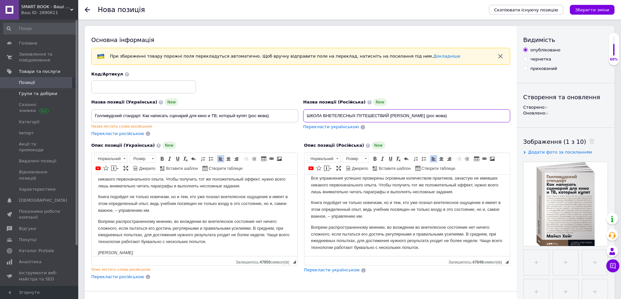
paste input "олливудский стандарт. Как написать сценарий для кино и ТВ, который купят"
type input "Голливудский стандарт. Как написать сценарий для кино и ТВ, который купят (рос …"
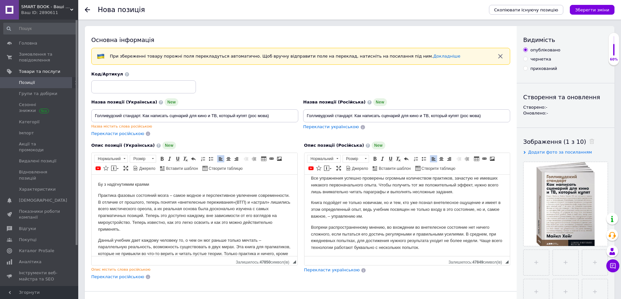
click at [95, 196] on html "Бу з надігнутимим краями Практика фазовых состояний мозга – самое модное и перс…" at bounding box center [195, 303] width 206 height 257
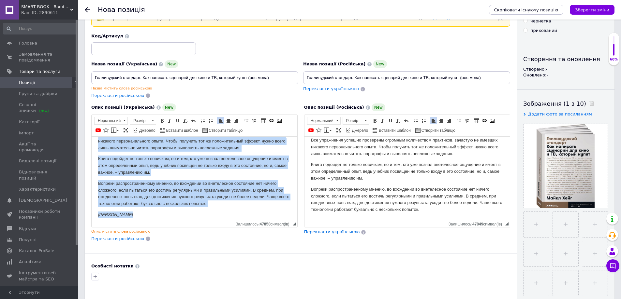
scroll to position [43, 0]
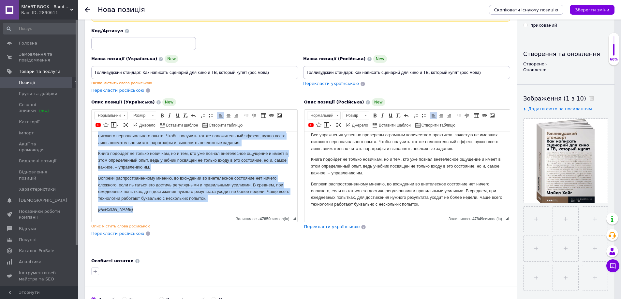
drag, startPoint x: 98, startPoint y: 141, endPoint x: 354, endPoint y: 268, distance: 285.2
click at [297, 220] on html "Бу з надігнутимим краями Практика фазовых состояний мозга – самое модное и перс…" at bounding box center [195, 91] width 206 height 257
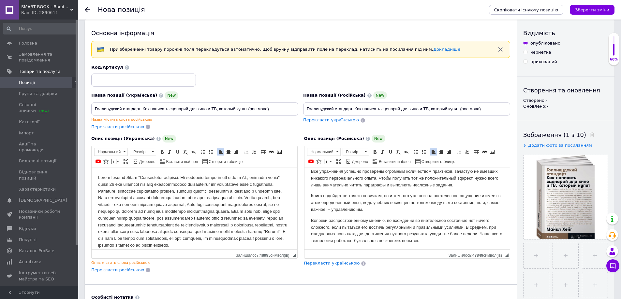
scroll to position [0, 0]
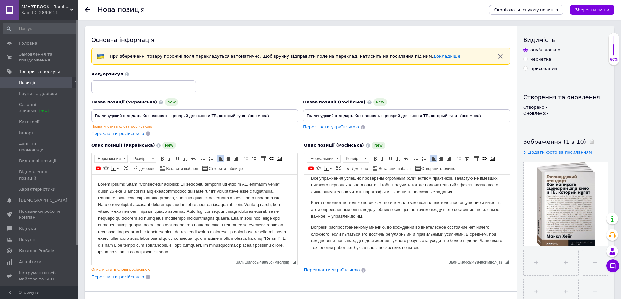
click at [99, 189] on p "​​​​​​​" at bounding box center [194, 218] width 193 height 75
click at [97, 185] on html "​​​​​​​" at bounding box center [195, 219] width 206 height 88
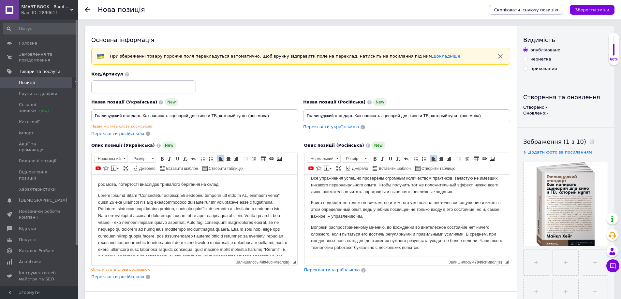
click at [127, 193] on p "Редактор, E3A268BA-9D58-43BC-9A34-8DDDEA3A437B" at bounding box center [194, 230] width 193 height 75
click at [181, 184] on p "рос мова, потертості внаслідок тривалого берігання на складі" at bounding box center [194, 184] width 193 height 7
click at [196, 215] on p "Редактор, E3A268BA-9D58-43BC-9A34-8DDDEA3A437B" at bounding box center [194, 230] width 193 height 75
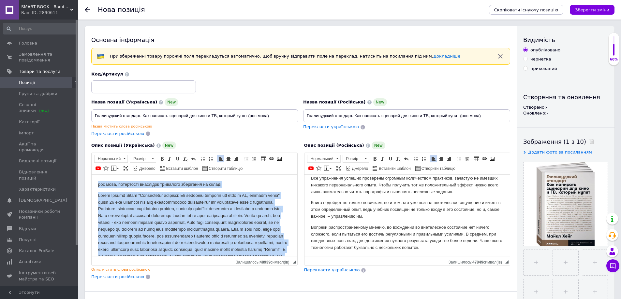
copy body "lor ipsu, dolorsitam consectet adipiscin elitseddoe te incidi Utlab Etdolo Magn…"
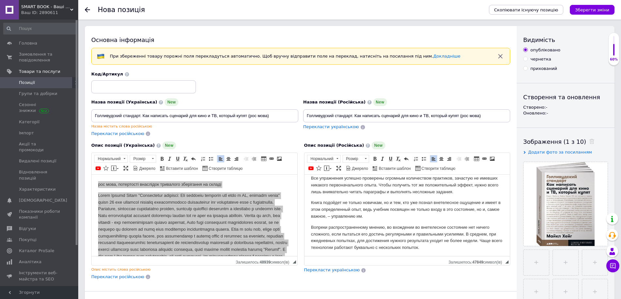
click at [349, 212] on p "Книга подойдет не только новичкам, но и тем, кто уже познал внетелесное ощущени…" at bounding box center [407, 210] width 193 height 20
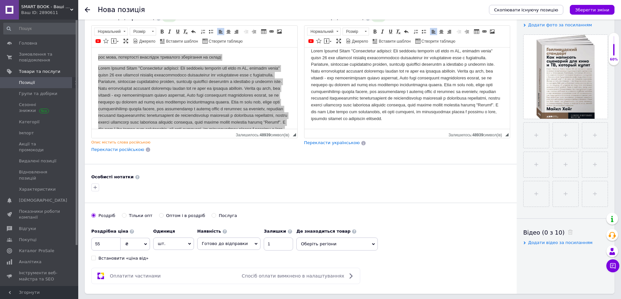
scroll to position [130, 0]
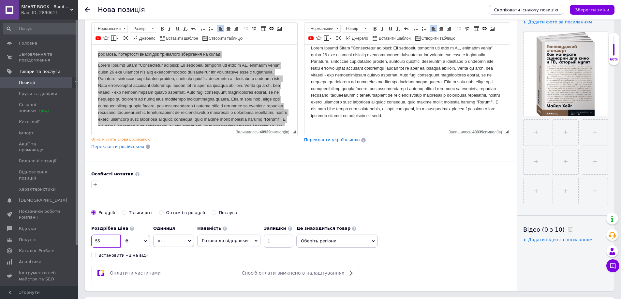
click at [107, 246] on input "55" at bounding box center [105, 241] width 29 height 13
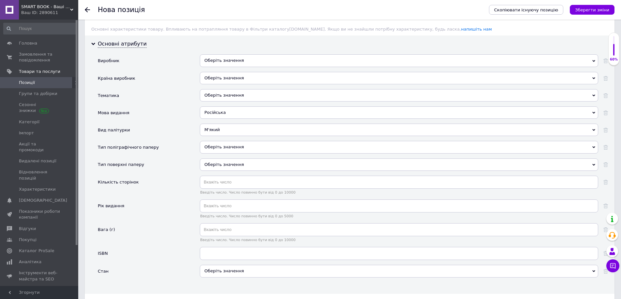
scroll to position [587, 0]
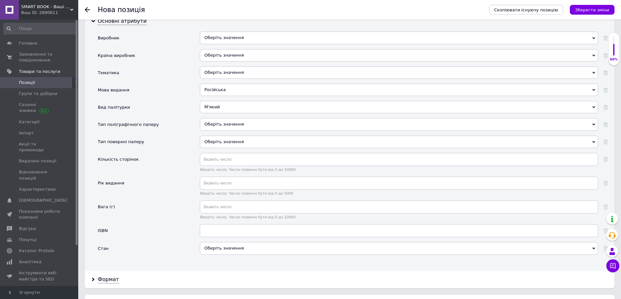
type input "65"
click at [223, 168] on span "Введіть число. Число повинно бути від 0 до 10000" at bounding box center [399, 170] width 398 height 4
click at [221, 159] on input "text" at bounding box center [399, 159] width 398 height 13
type input "495"
click at [225, 248] on div "Оберіть значення" at bounding box center [399, 248] width 398 height 12
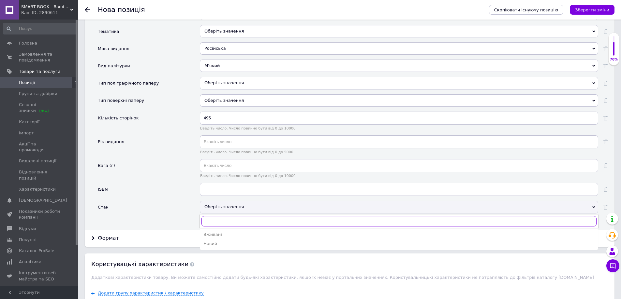
scroll to position [652, 0]
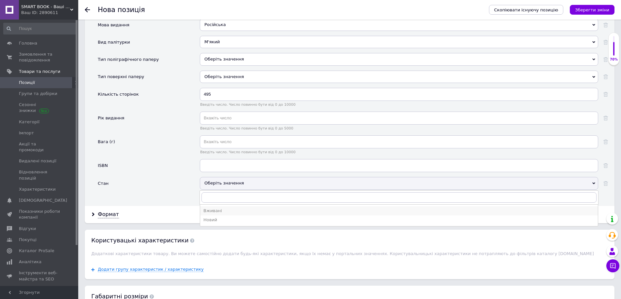
click at [218, 213] on div "Вживані" at bounding box center [398, 211] width 391 height 6
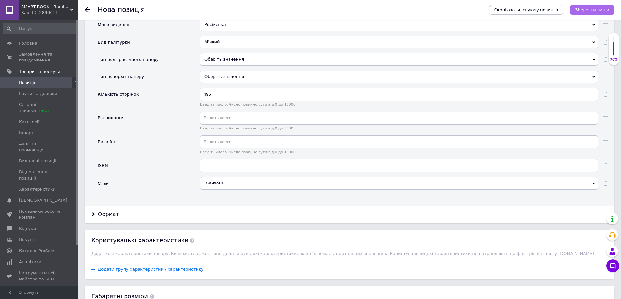
click at [591, 5] on button "Зберегти зміни" at bounding box center [592, 10] width 45 height 10
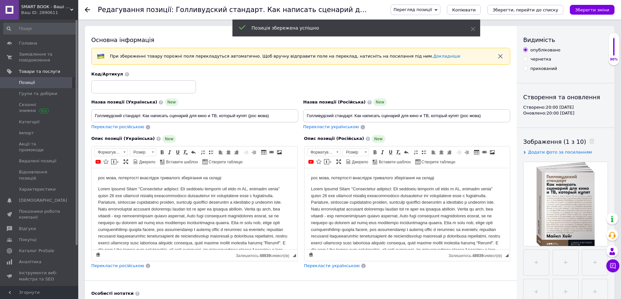
click at [39, 83] on span "Позиції" at bounding box center [39, 83] width 41 height 6
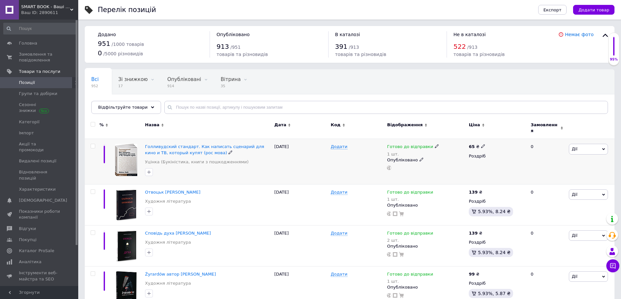
click at [584, 144] on span "Дії" at bounding box center [588, 149] width 39 height 10
click at [557, 180] on li "Копіювати" at bounding box center [564, 180] width 86 height 9
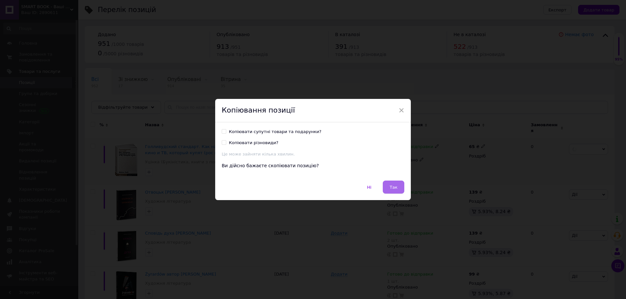
click at [387, 187] on button "Так" at bounding box center [394, 187] width 22 height 13
